Goal: Task Accomplishment & Management: Manage account settings

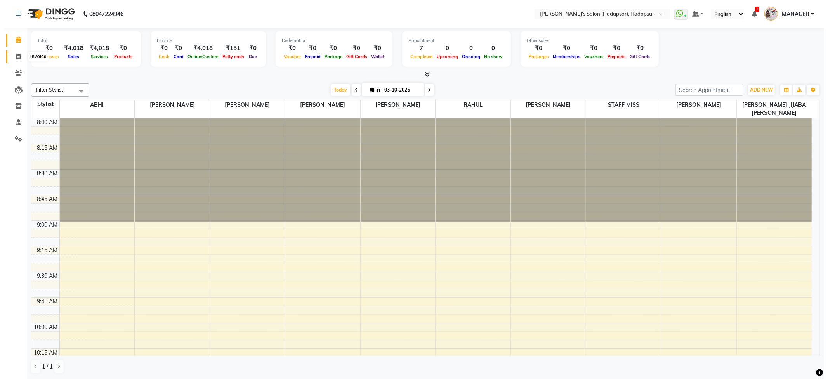
scroll to position [832, 0]
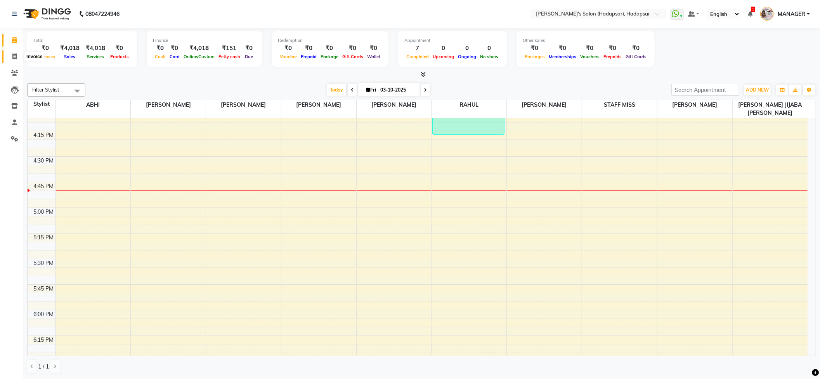
click at [15, 57] on icon at bounding box center [14, 57] width 4 height 6
select select "108"
select select "service"
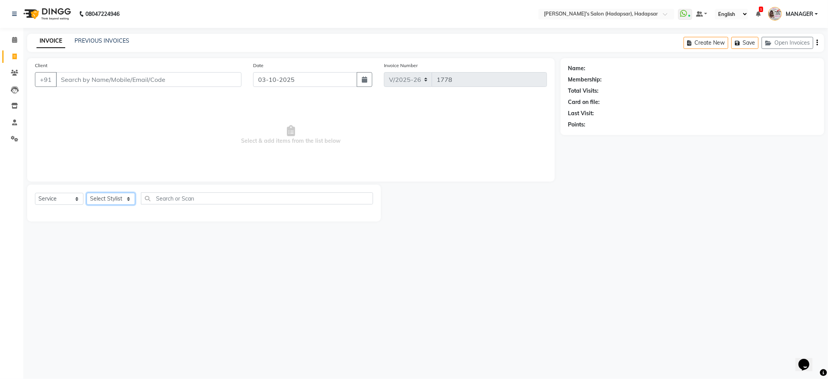
click at [124, 203] on select "Select Stylist" at bounding box center [111, 199] width 49 height 12
select select "41753"
click at [87, 193] on select "Select Stylist ABHI [PERSON_NAME] [PERSON_NAME] MANAGER [PERSON_NAME] PRIYA [PE…" at bounding box center [124, 199] width 74 height 12
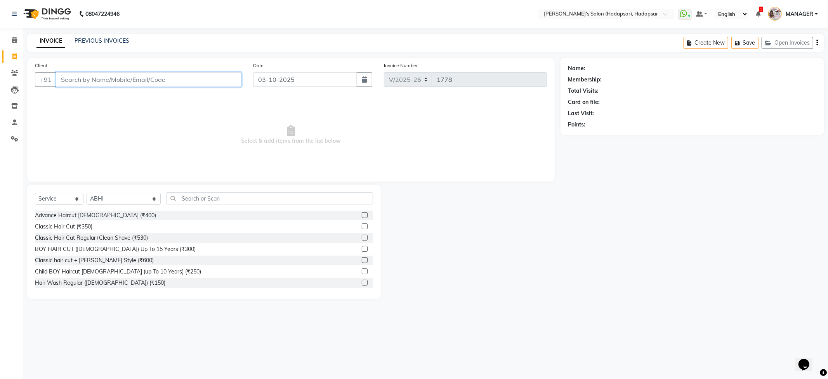
click at [106, 83] on input "Client" at bounding box center [148, 79] width 185 height 15
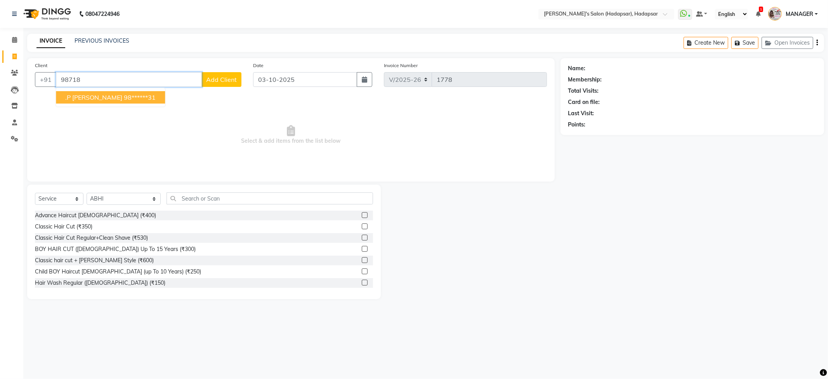
click at [124, 95] on ngb-highlight "98******31" at bounding box center [140, 98] width 32 height 8
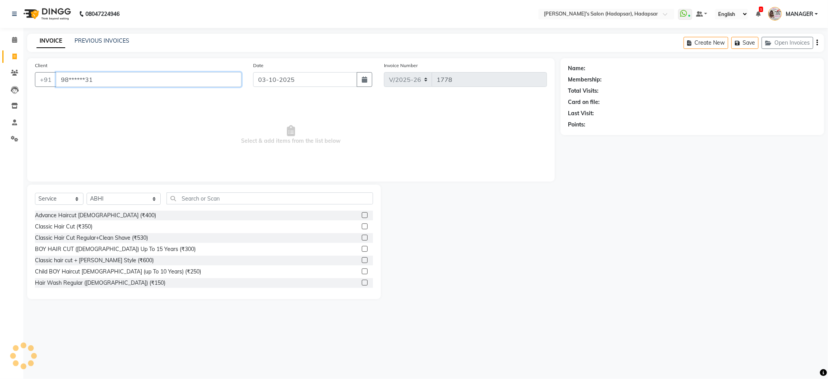
type input "98******31"
drag, startPoint x: 98, startPoint y: 81, endPoint x: 32, endPoint y: 73, distance: 66.8
click at [32, 73] on div "Client +91 98******31" at bounding box center [138, 77] width 218 height 32
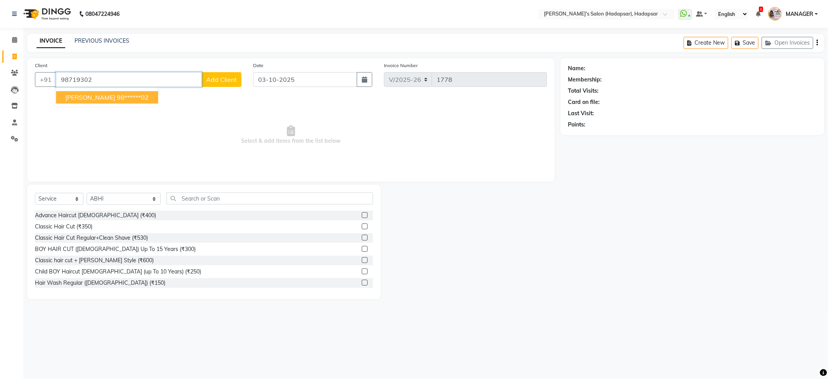
click at [118, 99] on ngb-highlight "98******02" at bounding box center [133, 98] width 32 height 8
type input "98******02"
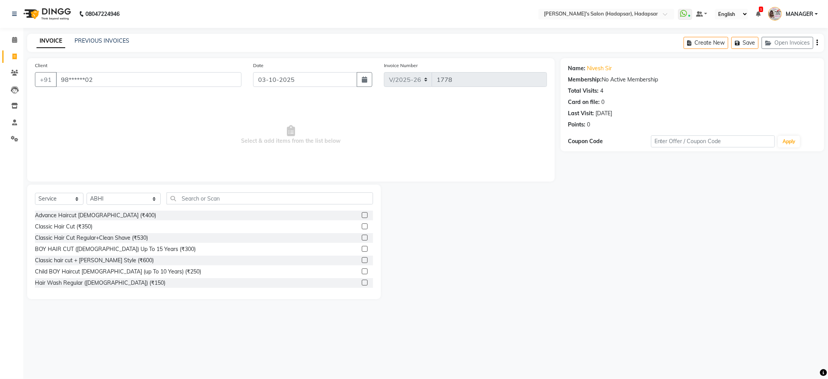
click at [208, 190] on div "Select Service Product Membership Package Voucher Prepaid Gift Card Select Styl…" at bounding box center [203, 242] width 353 height 114
click at [208, 197] on input "text" at bounding box center [269, 198] width 206 height 12
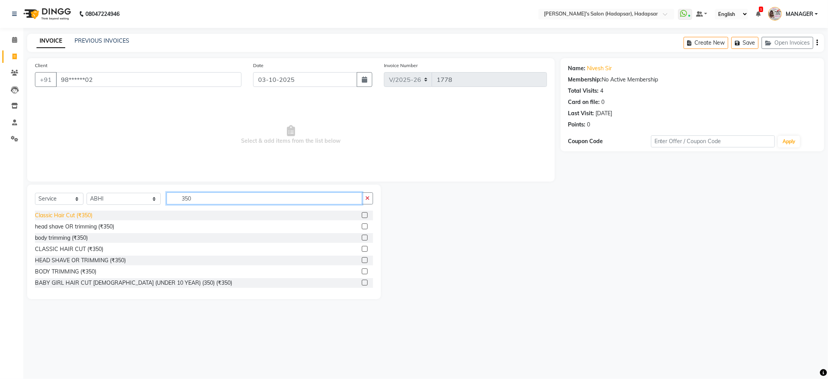
type input "350"
click at [57, 213] on div "Classic Hair Cut (₹350)" at bounding box center [63, 215] width 57 height 8
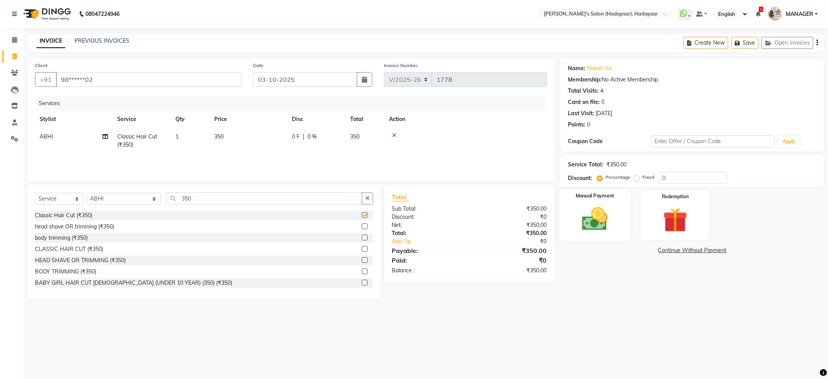
checkbox input "false"
click at [618, 232] on div "Manual Payment" at bounding box center [594, 215] width 71 height 52
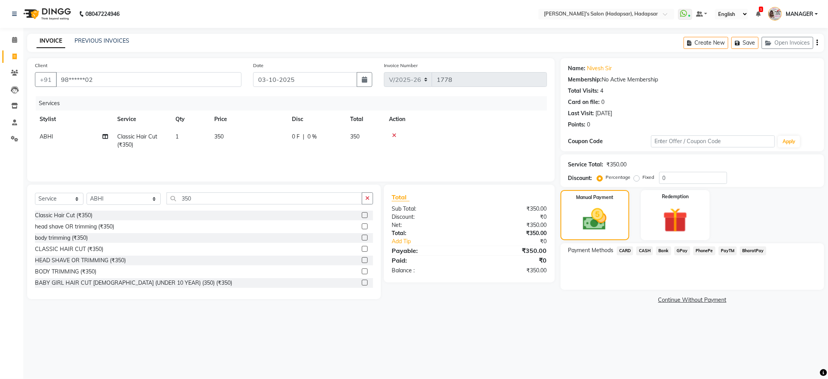
click at [698, 252] on span "PhonePe" at bounding box center [704, 250] width 22 height 9
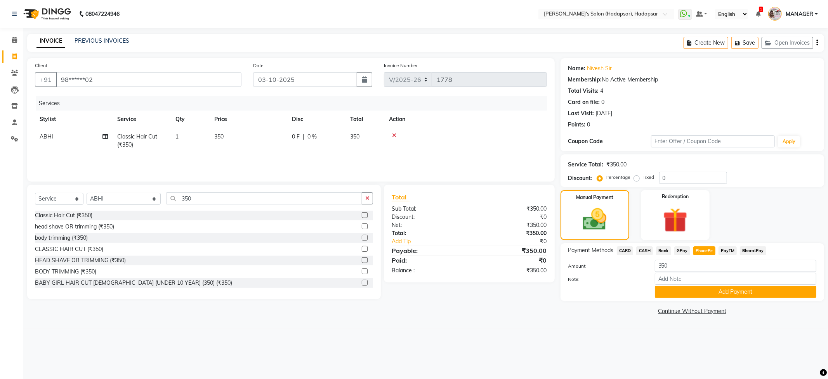
click at [716, 308] on link "Continue Without Payment" at bounding box center [692, 311] width 260 height 8
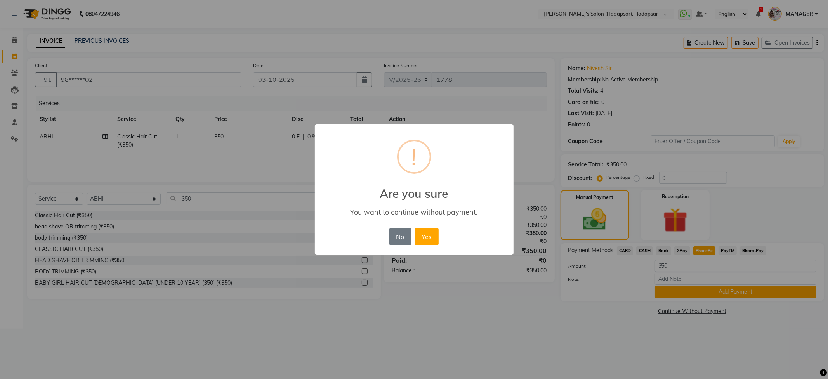
click at [711, 294] on div "× ! Are you sure You want to continue without payment. No No Yes" at bounding box center [414, 189] width 828 height 379
click at [399, 233] on button "No" at bounding box center [400, 236] width 22 height 17
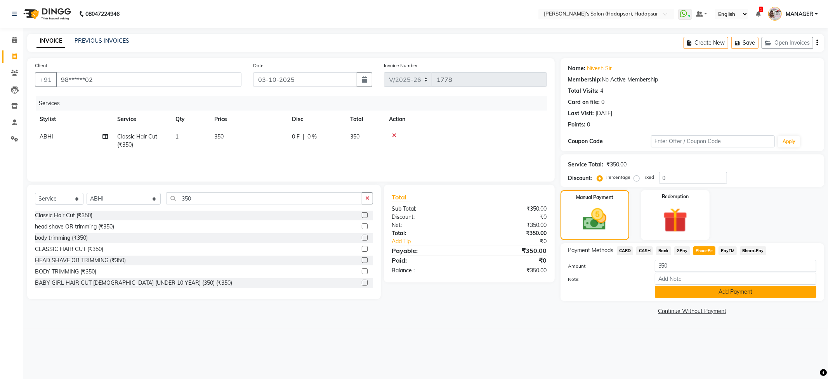
click at [728, 294] on button "Add Payment" at bounding box center [735, 292] width 161 height 12
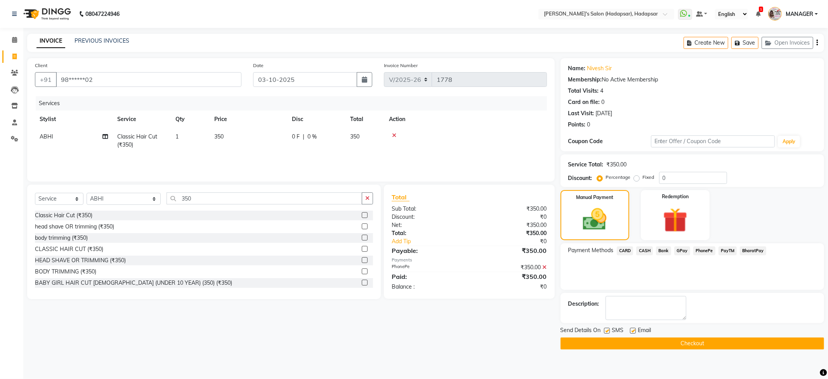
click at [691, 340] on button "Checkout" at bounding box center [691, 344] width 263 height 12
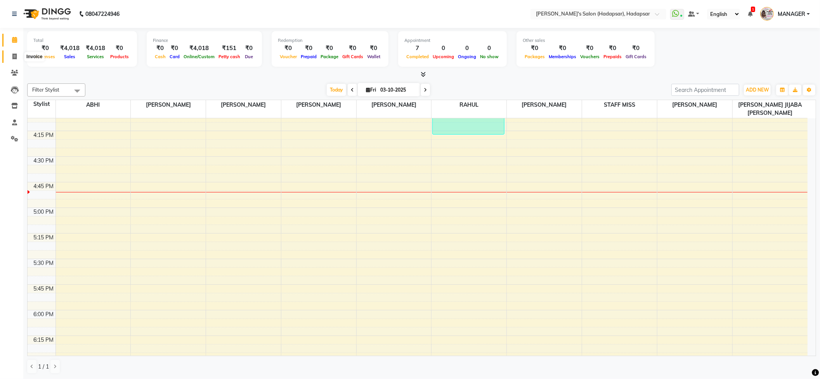
click at [12, 50] on link "Invoice" at bounding box center [11, 56] width 19 height 13
select select "service"
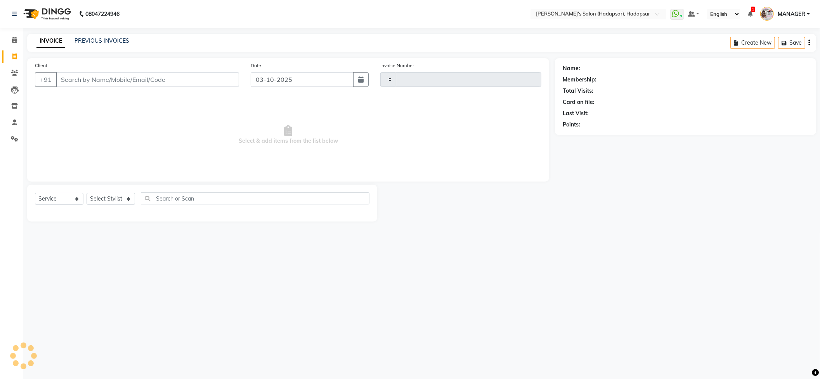
type input "1778"
select select "108"
click at [125, 193] on select "Select Stylist ABHI [PERSON_NAME] [PERSON_NAME] MANAGER [PERSON_NAME] PRIYA [PE…" at bounding box center [124, 199] width 74 height 12
select select "12670"
click at [87, 193] on select "Select Stylist ABHI [PERSON_NAME] [PERSON_NAME] MANAGER [PERSON_NAME] PRIYA [PE…" at bounding box center [124, 199] width 74 height 12
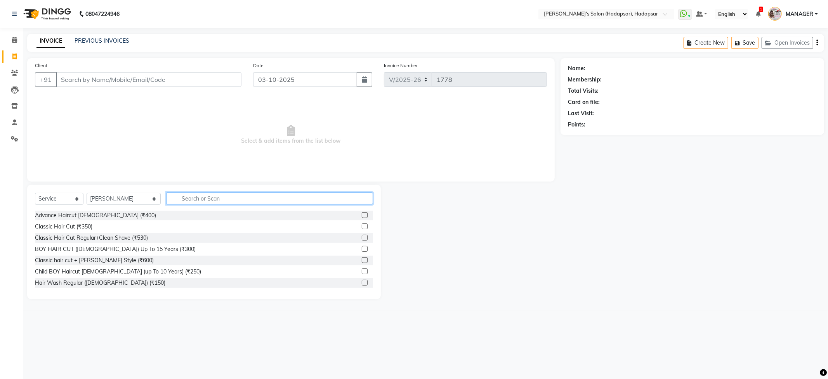
click at [201, 196] on input "text" at bounding box center [269, 198] width 206 height 12
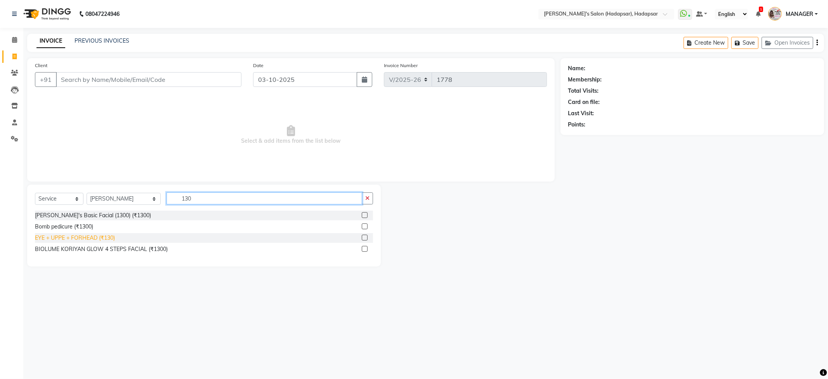
type input "130"
click at [78, 241] on div "EYE + UPPE + FORHEAD (₹130)" at bounding box center [75, 238] width 80 height 8
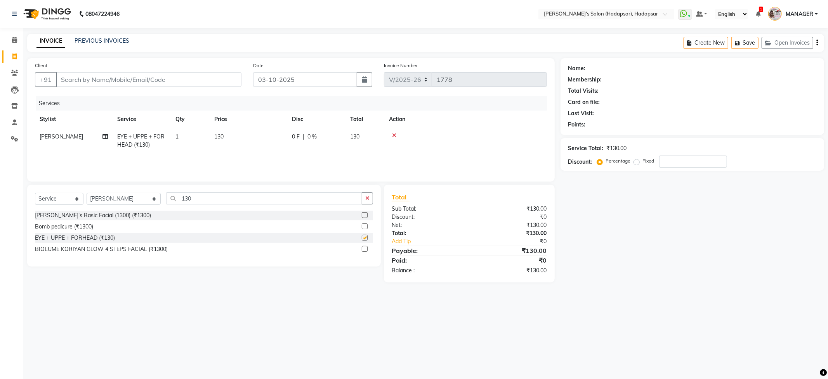
checkbox input "false"
click at [154, 82] on input "Client" at bounding box center [148, 79] width 185 height 15
type input "8"
type input "0"
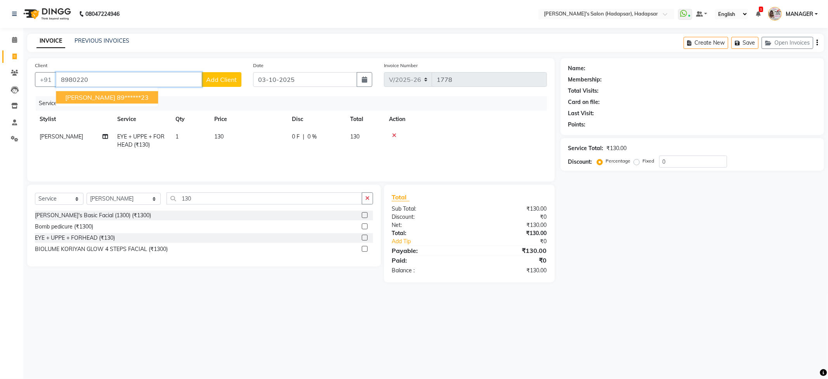
click at [116, 102] on button "[PERSON_NAME] 89******23" at bounding box center [107, 97] width 102 height 12
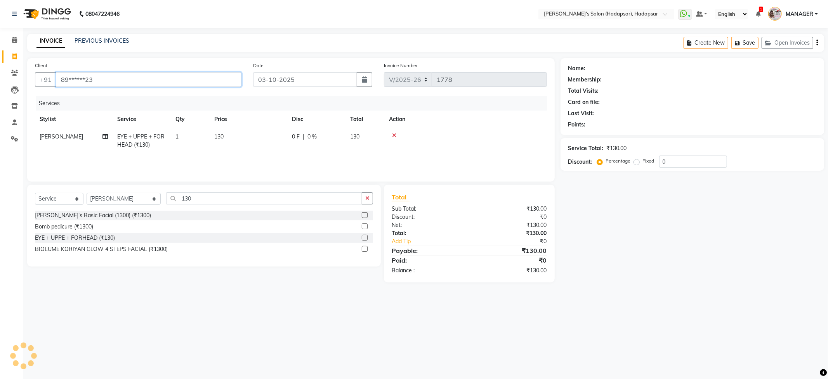
type input "89******23"
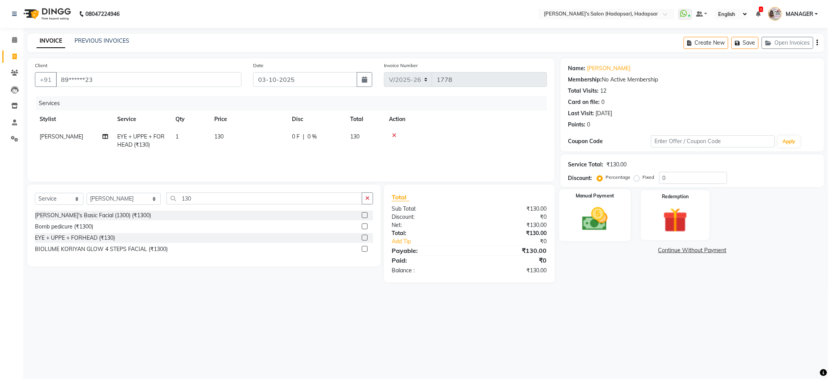
click at [592, 218] on img at bounding box center [595, 218] width 42 height 29
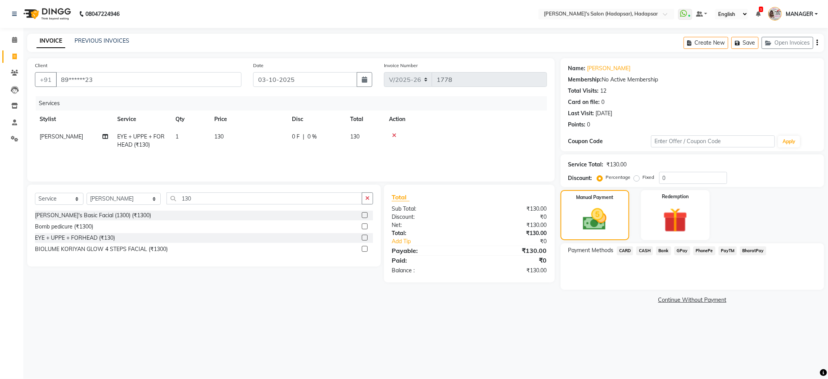
click at [702, 249] on span "PhonePe" at bounding box center [704, 250] width 22 height 9
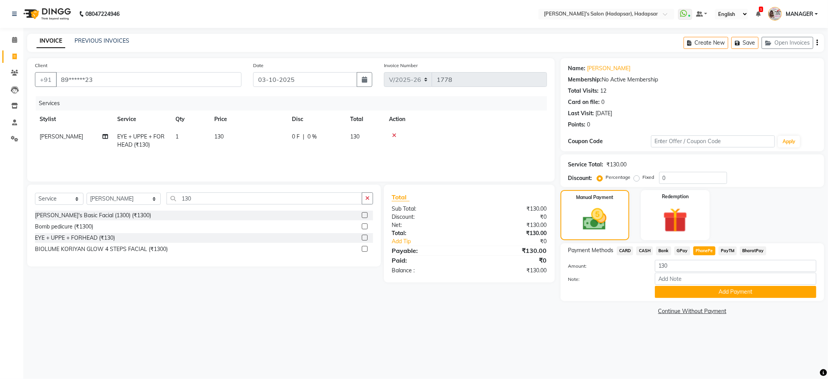
click at [709, 292] on button "Add Payment" at bounding box center [735, 292] width 161 height 12
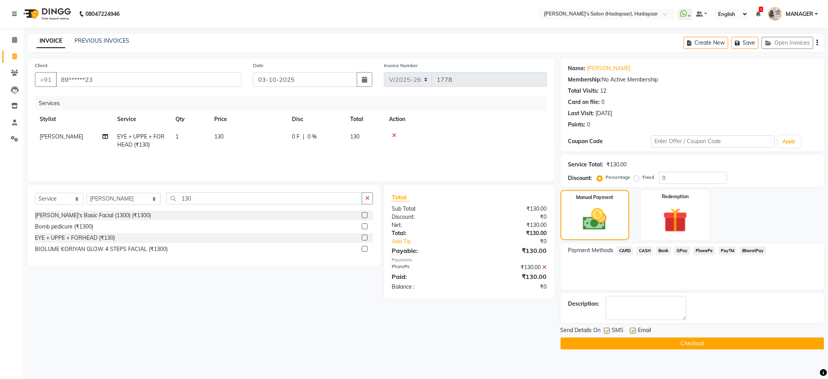
click at [676, 340] on button "Checkout" at bounding box center [691, 344] width 263 height 12
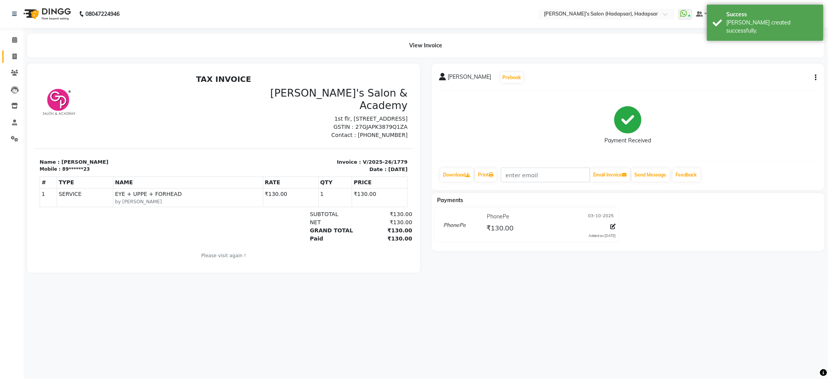
drag, startPoint x: 4, startPoint y: 53, endPoint x: 12, endPoint y: 56, distance: 9.1
click at [5, 53] on link "Invoice" at bounding box center [11, 56] width 19 height 13
select select "108"
select select "service"
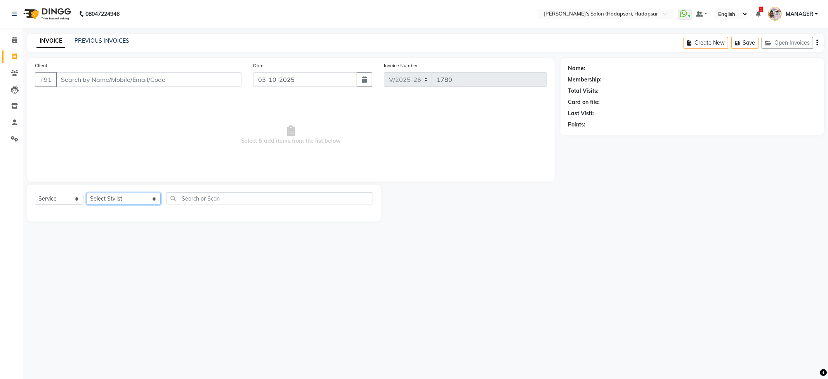
click at [125, 199] on select "Select Stylist ABHI [PERSON_NAME] [PERSON_NAME] MANAGER [PERSON_NAME] PRIYA [PE…" at bounding box center [124, 199] width 74 height 12
select select "6965"
click at [87, 193] on select "Select Stylist ABHI [PERSON_NAME] [PERSON_NAME] MANAGER [PERSON_NAME] PRIYA [PE…" at bounding box center [124, 199] width 74 height 12
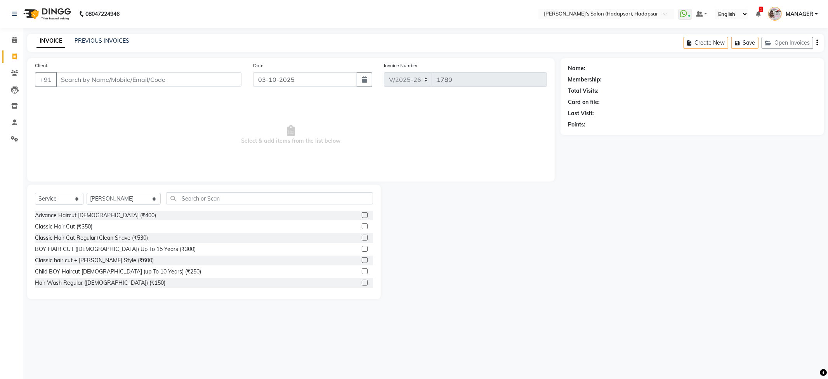
click at [191, 191] on div "Select Service Product Membership Package Voucher Prepaid Gift Card Select Styl…" at bounding box center [203, 242] width 353 height 114
click at [197, 204] on input "text" at bounding box center [269, 198] width 206 height 12
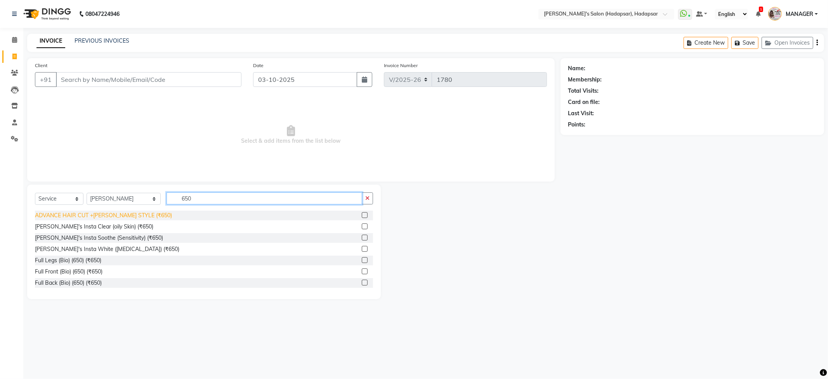
type input "650"
click at [120, 217] on div "ADVANCE HAIR CUT +[PERSON_NAME] STYLE (₹650)" at bounding box center [103, 215] width 137 height 8
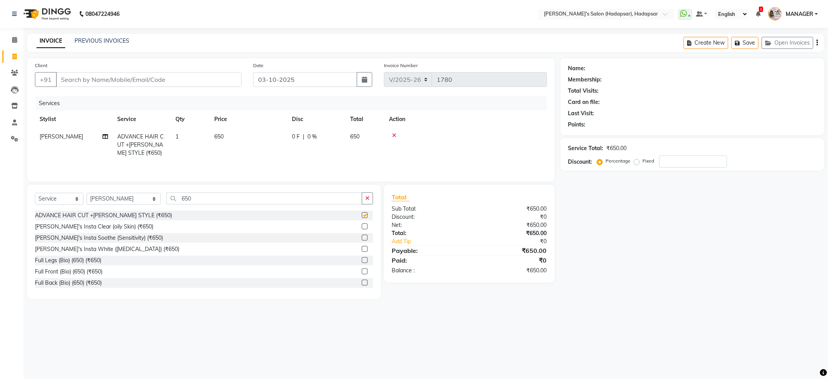
checkbox input "false"
click at [74, 81] on input "Client" at bounding box center [148, 79] width 185 height 15
type input "9"
type input "0"
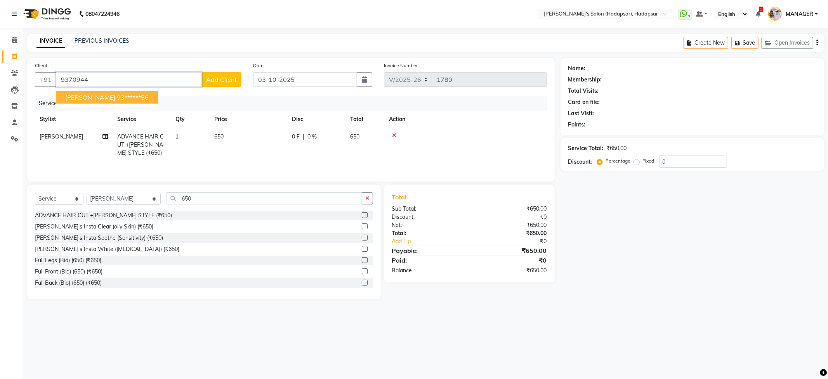
click at [117, 97] on ngb-highlight "93******56" at bounding box center [133, 98] width 32 height 8
type input "93******56"
select select "1: Object"
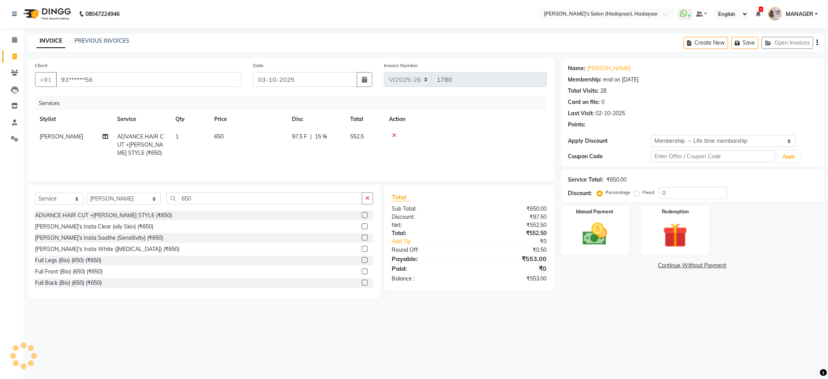
type input "15"
click at [610, 208] on label "Manual Payment" at bounding box center [594, 211] width 39 height 7
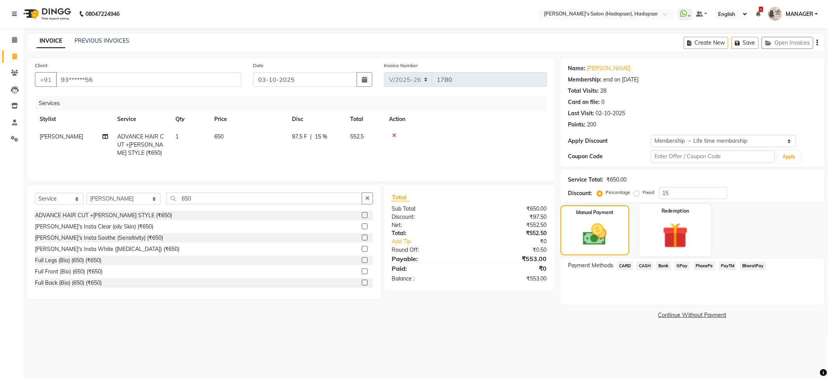
click at [657, 229] on img at bounding box center [675, 236] width 42 height 32
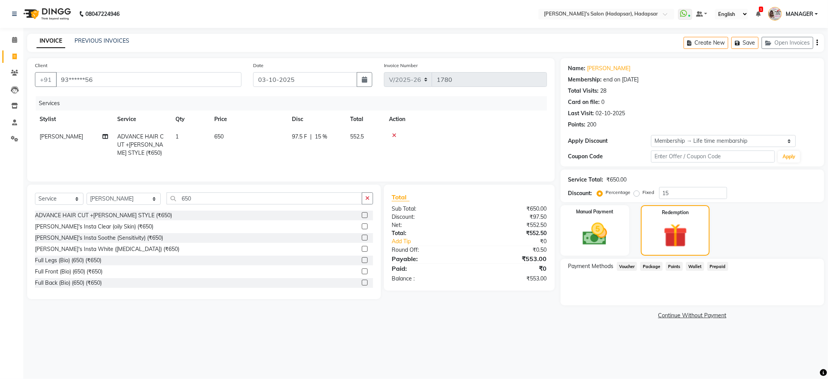
click at [678, 262] on span "Points" at bounding box center [673, 266] width 17 height 9
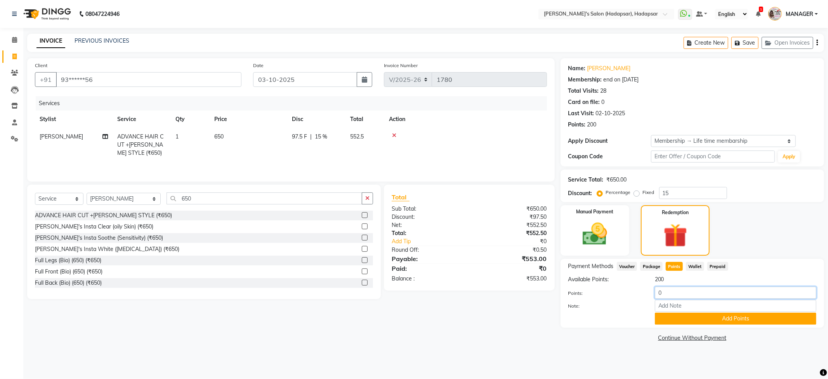
click at [670, 296] on input "0" at bounding box center [735, 293] width 161 height 12
type input "200"
click at [751, 310] on input "Note:" at bounding box center [735, 306] width 161 height 12
click at [750, 320] on button "Add Points" at bounding box center [735, 319] width 161 height 12
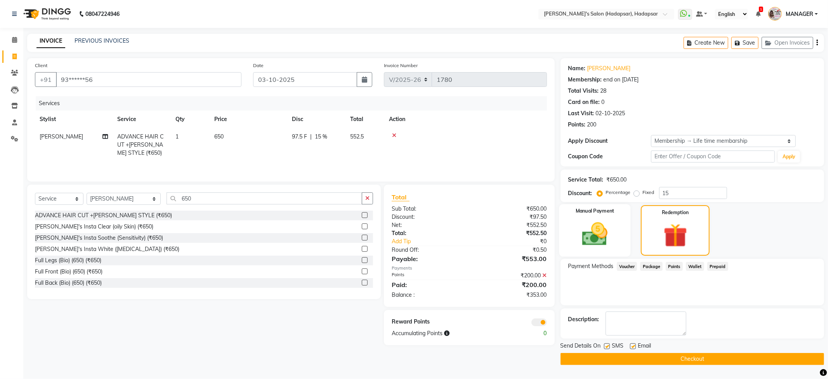
click at [616, 243] on div "Manual Payment" at bounding box center [594, 230] width 71 height 53
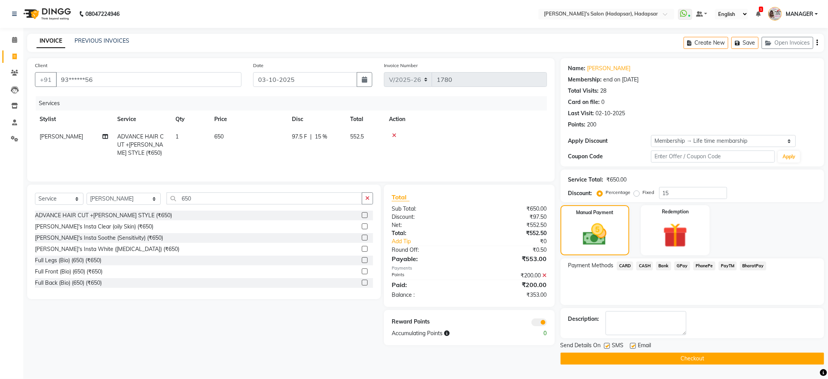
click at [691, 266] on div "PhonePe" at bounding box center [702, 267] width 25 height 10
click at [710, 265] on span "PhonePe" at bounding box center [704, 266] width 22 height 9
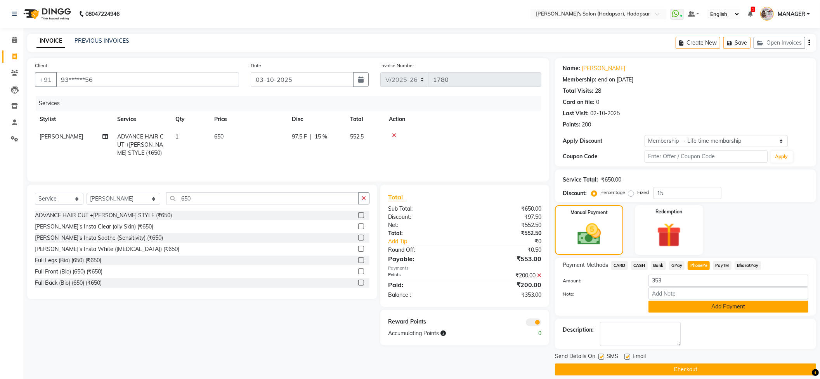
click at [689, 306] on button "Add Payment" at bounding box center [728, 307] width 160 height 12
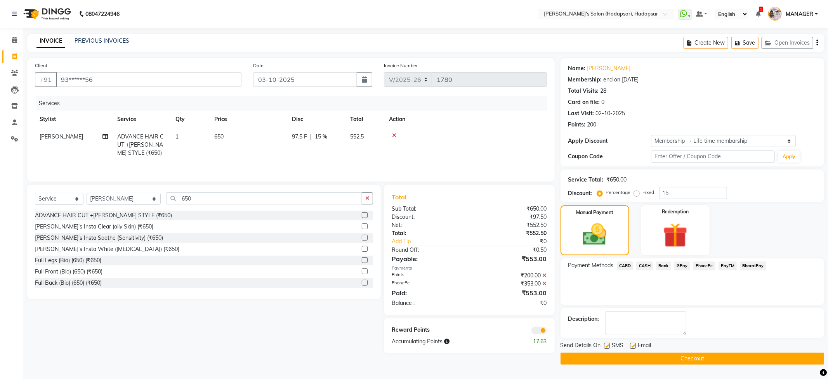
click at [649, 356] on button "Checkout" at bounding box center [691, 359] width 263 height 12
